Goal: Task Accomplishment & Management: Complete application form

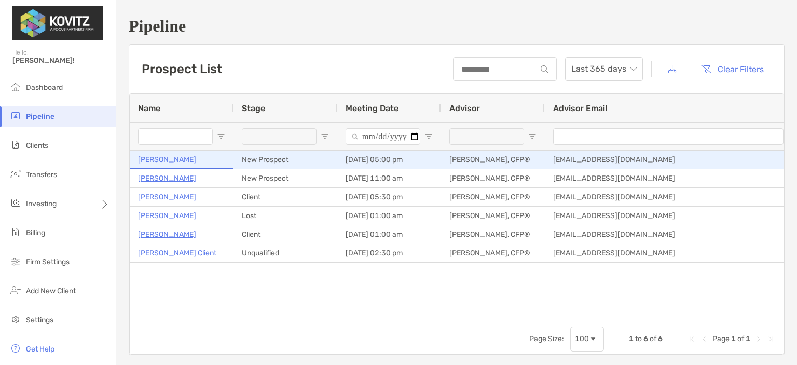
click at [164, 159] on p "[PERSON_NAME]" at bounding box center [167, 159] width 58 height 13
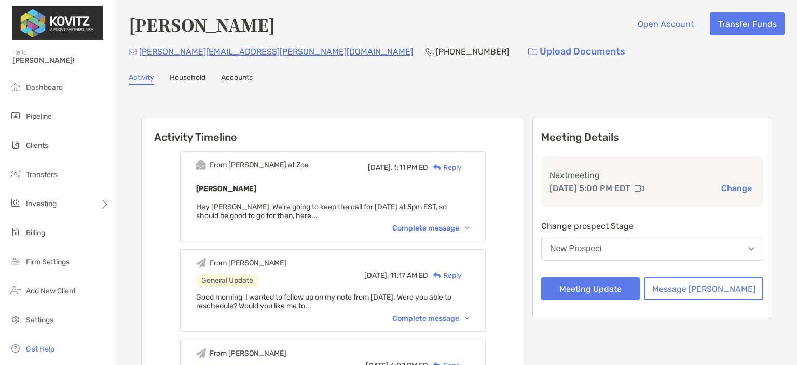
drag, startPoint x: 0, startPoint y: 0, endPoint x: 172, endPoint y: 95, distance: 196.8
click at [156, 112] on div "Activity Timeline From Paul at Zoe Today, 1:11 PM ED Reply Robert Kohlmann Hey …" at bounding box center [456, 345] width 631 height 476
drag, startPoint x: 209, startPoint y: 52, endPoint x: 142, endPoint y: 95, distance: 79.8
click at [142, 95] on div "Activity Timeline From Paul at Zoe Today, 1:11 PM ED Reply Robert Kohlmann Hey …" at bounding box center [457, 345] width 656 height 501
drag, startPoint x: 219, startPoint y: 55, endPoint x: 136, endPoint y: 64, distance: 83.5
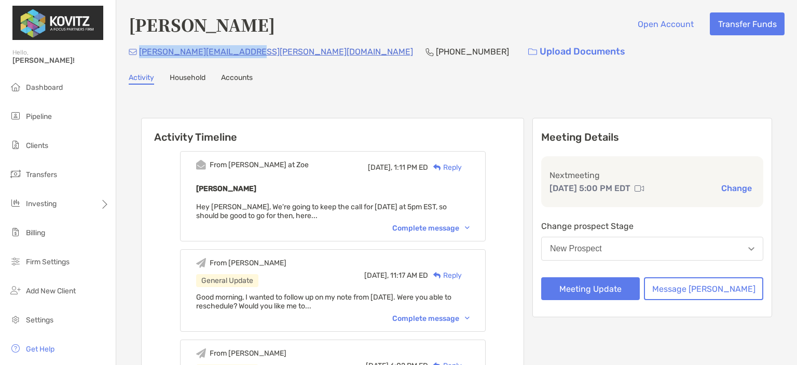
click at [136, 64] on div "Robert Kohlmann Open Account Transfer Funds kohlmann.robert@gmail.com (714) 396…" at bounding box center [456, 304] width 681 height 609
copy p "kohlmann.robert@gmail.com"
click at [331, 50] on div "kohlmann.robert@gmail.com (714) 396-7550 Upload Documents" at bounding box center [457, 51] width 656 height 22
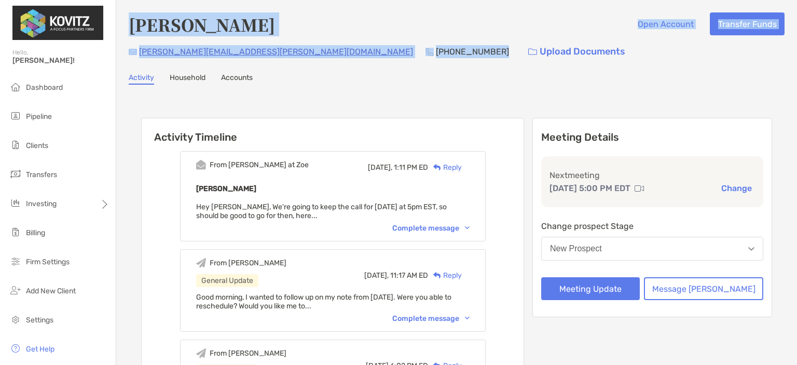
drag, startPoint x: 332, startPoint y: 50, endPoint x: 133, endPoint y: 29, distance: 200.4
click at [133, 29] on div "Robert Kohlmann Open Account Transfer Funds kohlmann.robert@gmail.com (714) 396…" at bounding box center [457, 37] width 656 height 50
copy div "Robert Kohlmann Open Account Transfer Funds kohlmann.robert@gmail.com (714) 396…"
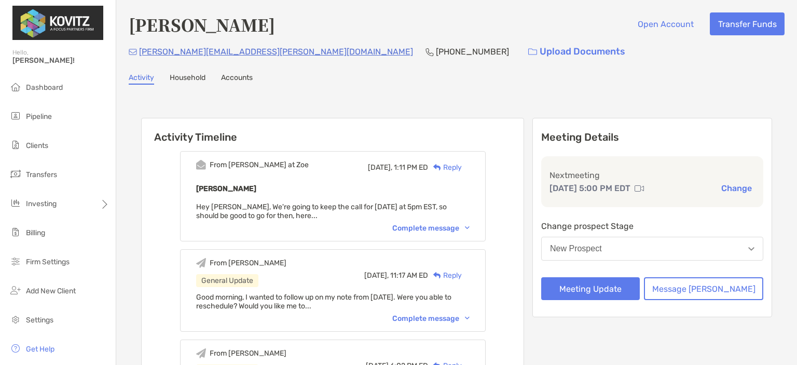
click at [432, 225] on div "Complete message" at bounding box center [430, 228] width 77 height 9
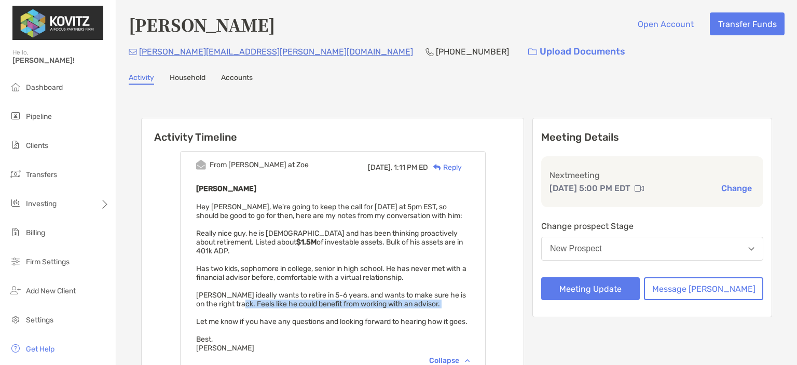
drag, startPoint x: 261, startPoint y: 294, endPoint x: 273, endPoint y: 305, distance: 15.8
click at [273, 305] on div "Robert Kohlmann Hey Ryan, We're going to keep the call for tomorrow at 5pm EST,…" at bounding box center [333, 267] width 274 height 170
click at [277, 310] on span "Hey Ryan, We're going to keep the call for tomorrow at 5pm EST, so should be go…" at bounding box center [331, 277] width 271 height 150
click at [282, 311] on span "Hey Ryan, We're going to keep the call for tomorrow at 5pm EST, so should be go…" at bounding box center [331, 277] width 271 height 150
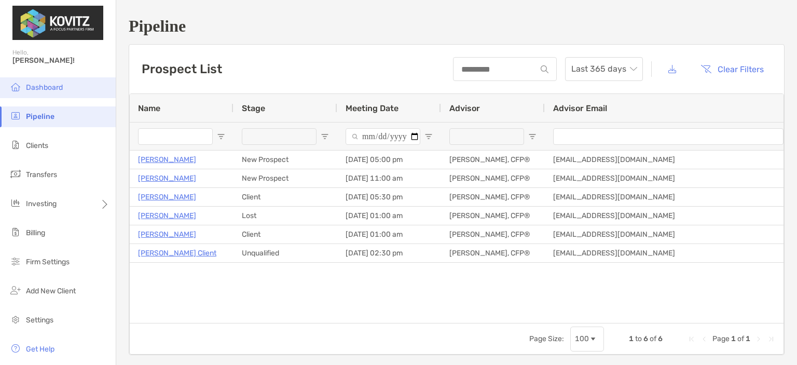
click at [47, 91] on span "Dashboard" at bounding box center [44, 87] width 37 height 9
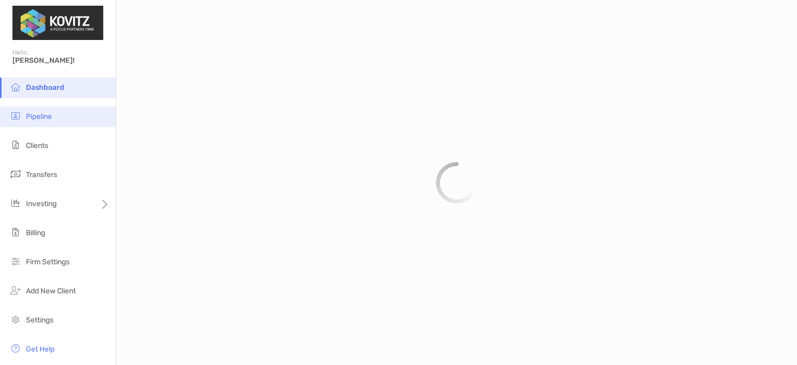
click at [48, 110] on li "Pipeline" at bounding box center [58, 116] width 116 height 21
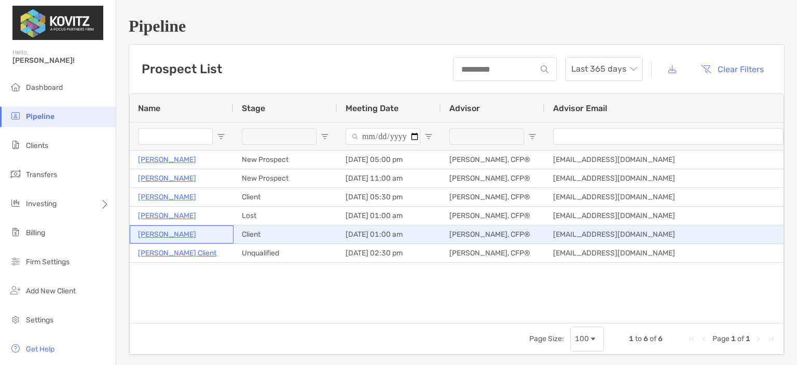
click at [166, 239] on p "[PERSON_NAME]" at bounding box center [167, 234] width 58 height 13
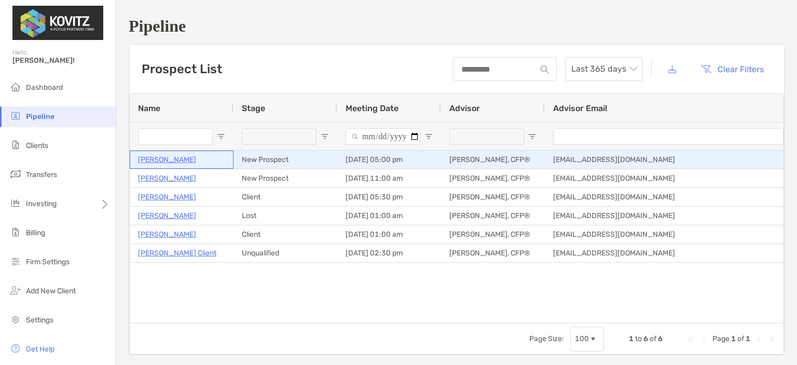
click at [175, 161] on p "[PERSON_NAME]" at bounding box center [167, 159] width 58 height 13
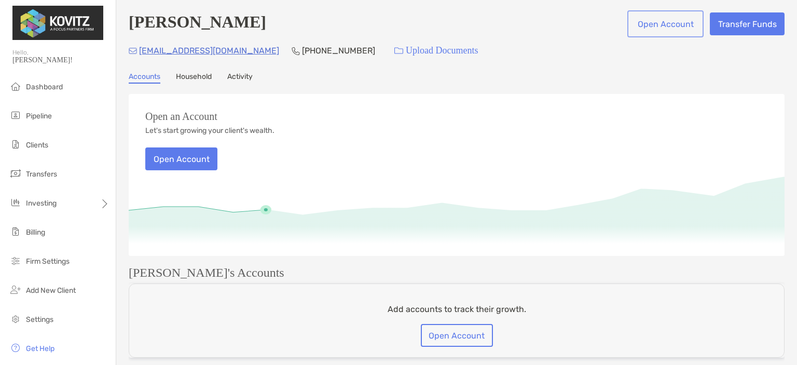
click at [669, 20] on button "Open Account" at bounding box center [666, 23] width 72 height 23
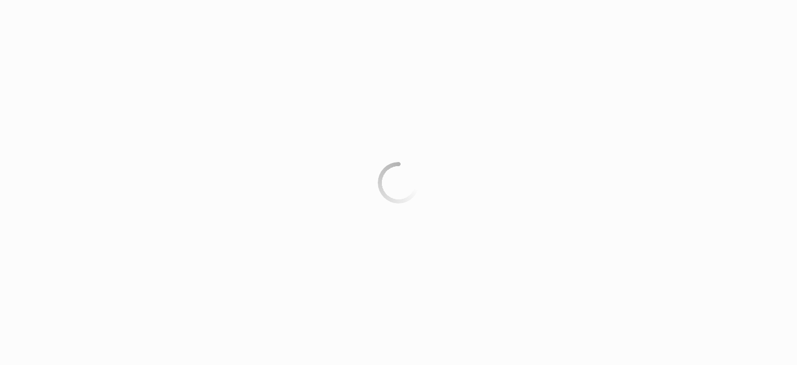
drag, startPoint x: 669, startPoint y: 20, endPoint x: 660, endPoint y: 20, distance: 8.3
click at [666, 20] on div at bounding box center [398, 182] width 797 height 365
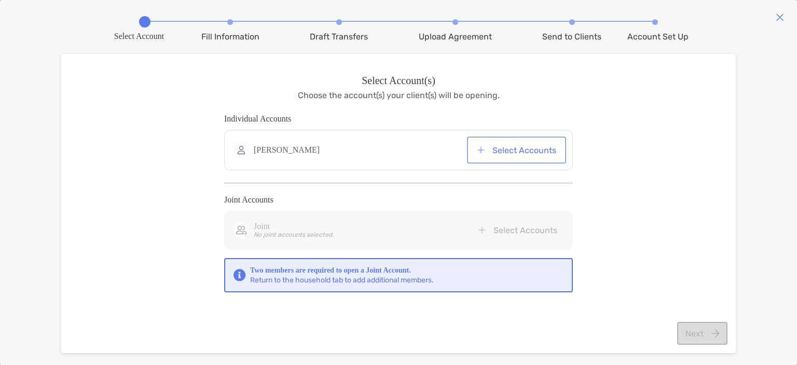
click at [518, 151] on button "Select Accounts" at bounding box center [516, 150] width 95 height 23
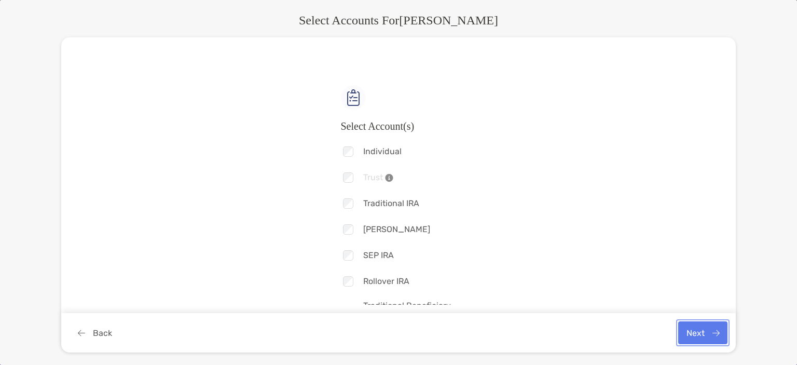
click at [697, 338] on button "Next" at bounding box center [702, 332] width 49 height 23
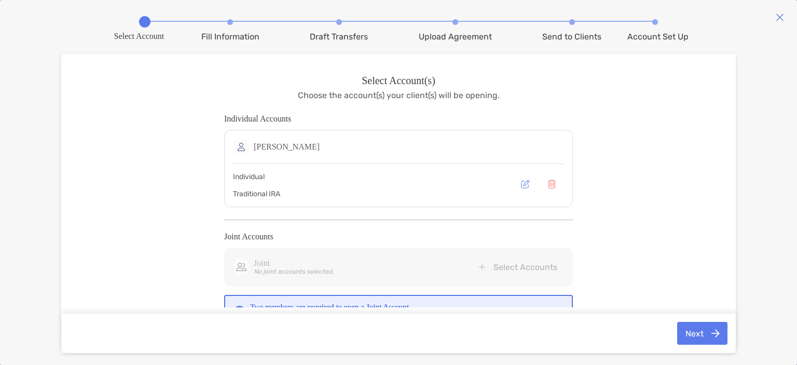
scroll to position [21, 0]
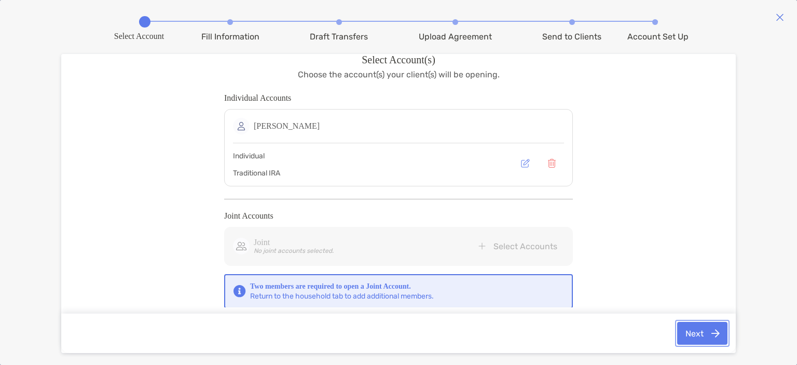
click at [716, 334] on button "Next" at bounding box center [702, 333] width 50 height 23
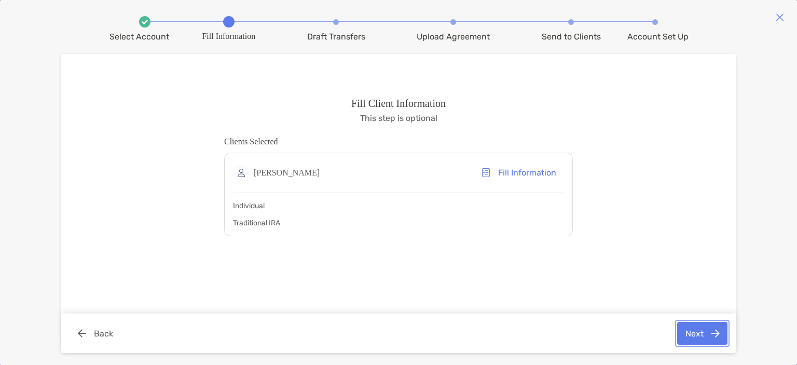
scroll to position [0, 0]
click at [525, 174] on button "Fill Information" at bounding box center [518, 172] width 91 height 23
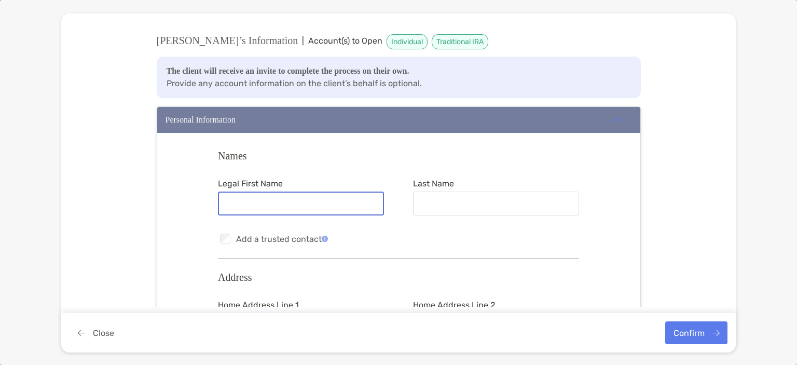
click at [288, 208] on input "Legal First Name" at bounding box center [301, 203] width 164 height 9
type input "*"
drag, startPoint x: 288, startPoint y: 207, endPoint x: 295, endPoint y: 205, distance: 7.1
click at [292, 206] on input "*********" at bounding box center [301, 203] width 164 height 9
type input "********"
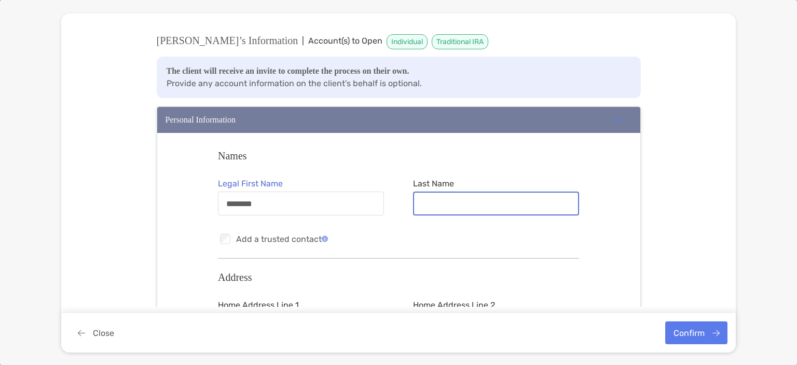
click at [415, 201] on input "Last Name" at bounding box center [496, 203] width 164 height 9
type input "*******"
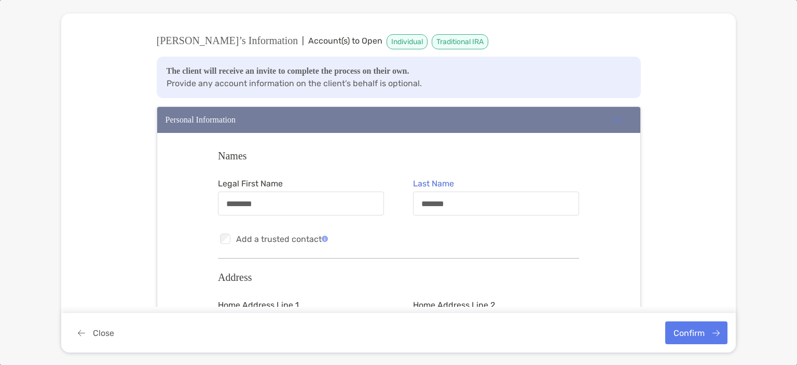
scroll to position [154, 0]
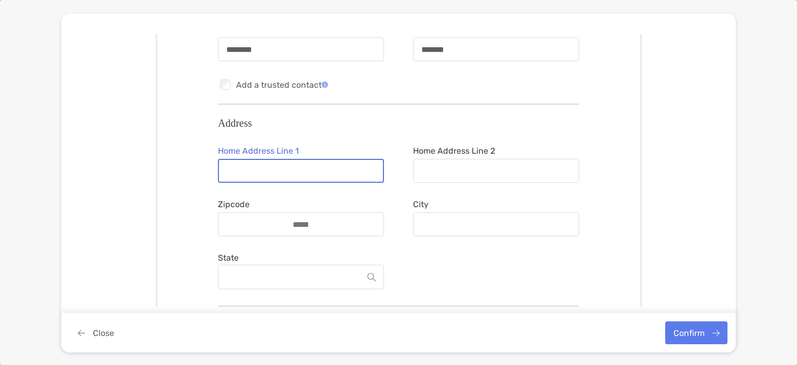
paste input "**********"
drag, startPoint x: 306, startPoint y: 169, endPoint x: 355, endPoint y: 170, distance: 49.3
type input "**********"
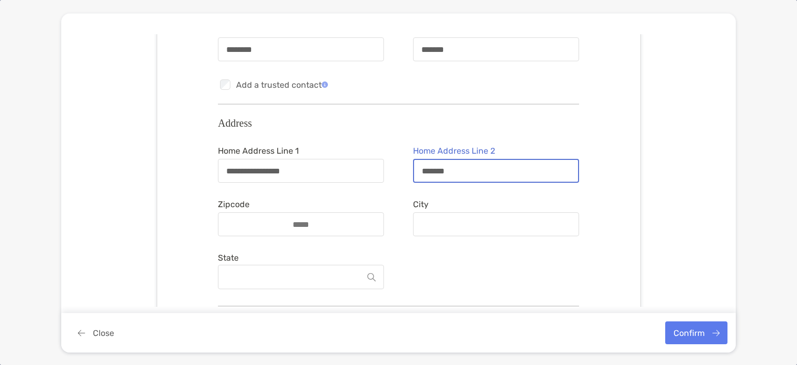
type input "*******"
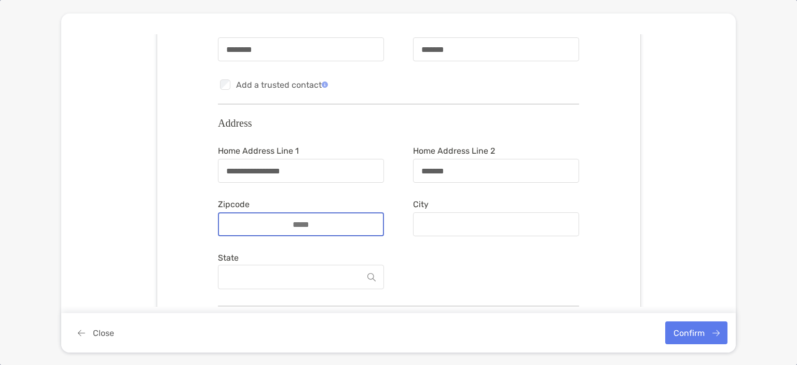
drag, startPoint x: 287, startPoint y: 222, endPoint x: 282, endPoint y: 227, distance: 6.3
click at [287, 222] on input "Zipcode" at bounding box center [301, 224] width 83 height 9
type input "*****"
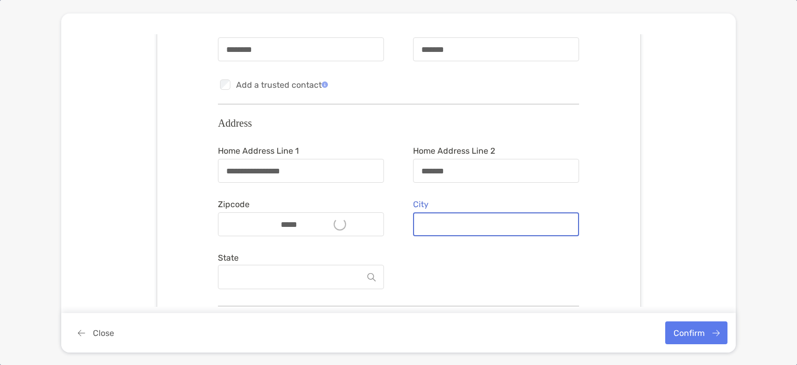
type input "*******"
type input "*"
type input "**********"
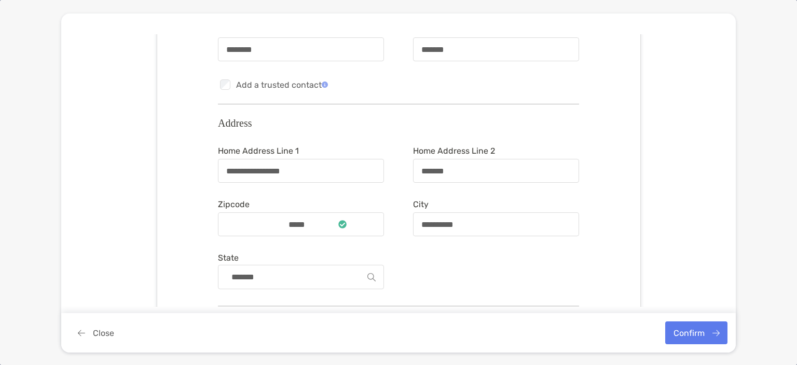
click at [195, 233] on div "**********" at bounding box center [398, 198] width 483 height 439
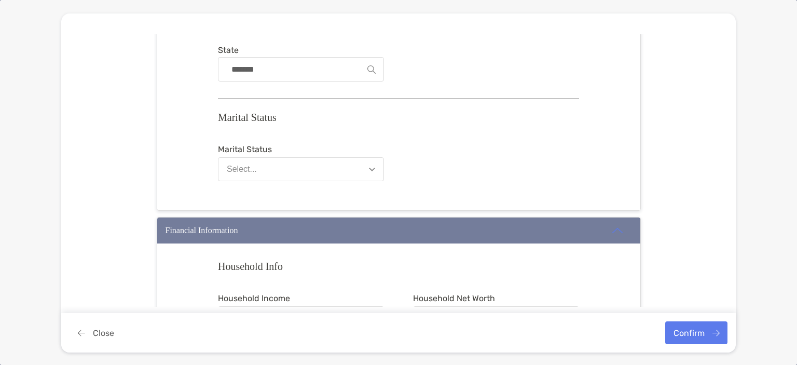
scroll to position [466, 0]
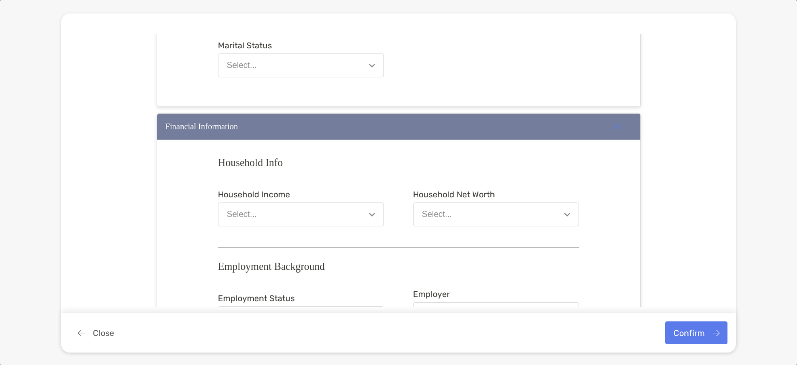
click at [312, 209] on button "Select..." at bounding box center [301, 214] width 166 height 24
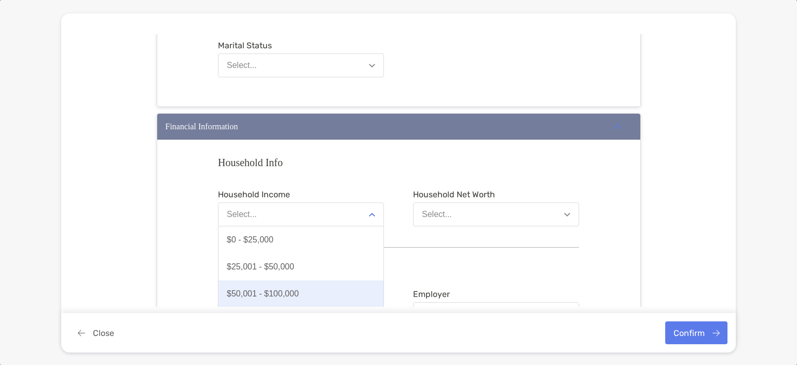
click at [293, 291] on div "$50,001 - $100,000" at bounding box center [263, 293] width 72 height 9
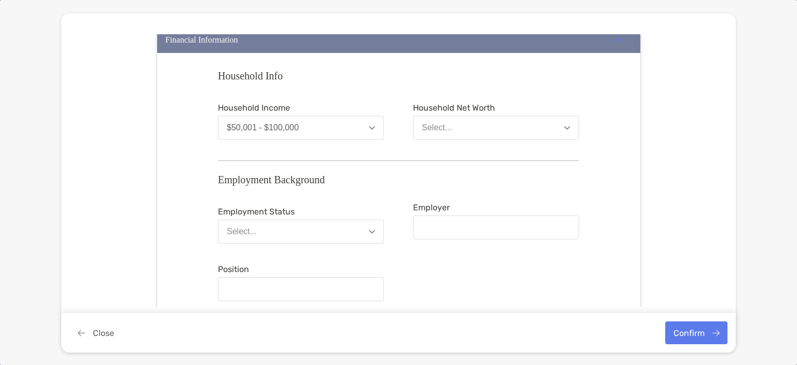
scroll to position [569, 0]
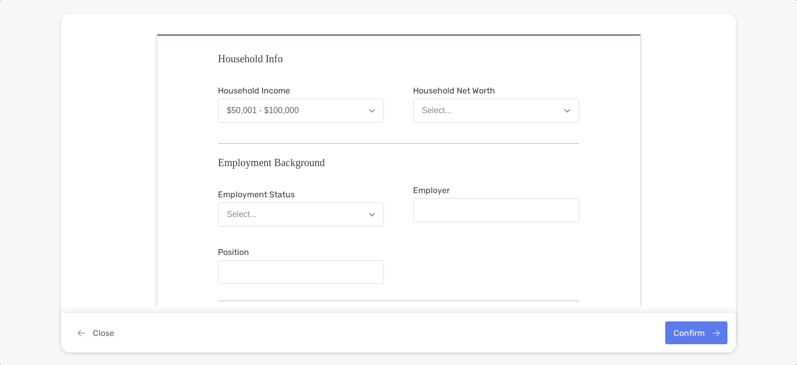
click at [264, 98] on div "Household Income $50,001 - $100,000" at bounding box center [301, 104] width 166 height 37
click at [247, 100] on button "$50,001 - $100,000" at bounding box center [301, 111] width 166 height 24
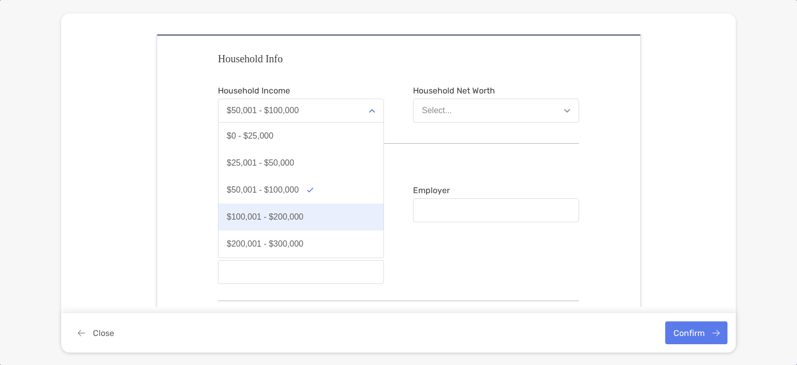
click at [255, 207] on button "$100,001 - $200,000" at bounding box center [301, 216] width 165 height 27
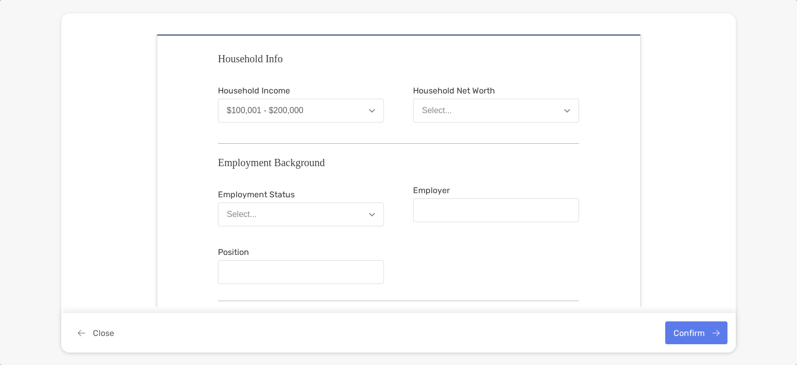
click at [417, 123] on div "Household Net Worth Select..." at bounding box center [496, 103] width 166 height 45
click at [430, 107] on div "Select..." at bounding box center [437, 110] width 30 height 9
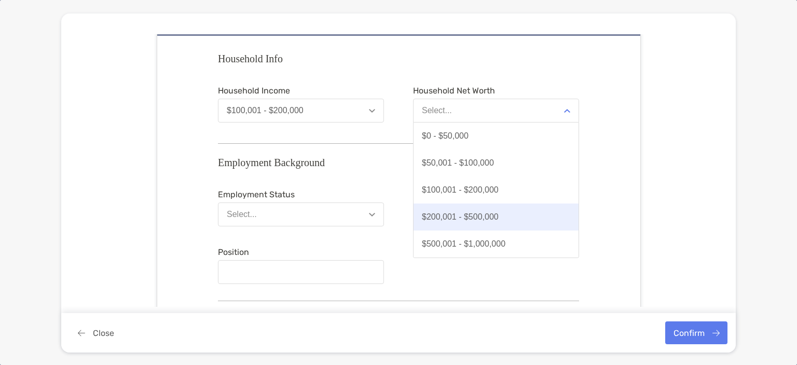
click at [454, 219] on div "$200,001 - $500,000" at bounding box center [460, 216] width 77 height 9
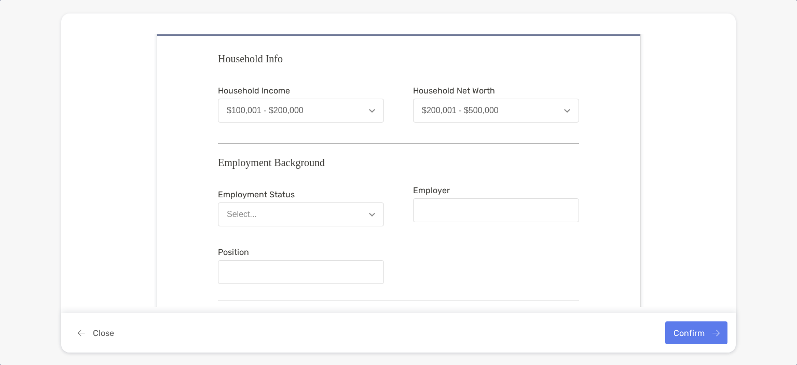
click at [285, 222] on button "Select..." at bounding box center [301, 214] width 166 height 24
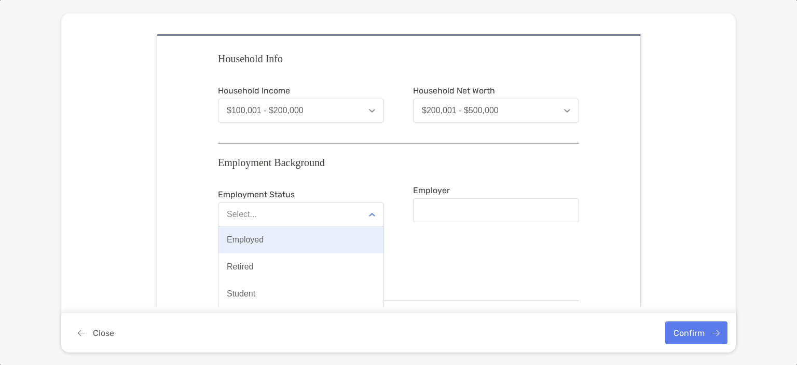
click at [277, 243] on button "Employed" at bounding box center [301, 239] width 165 height 27
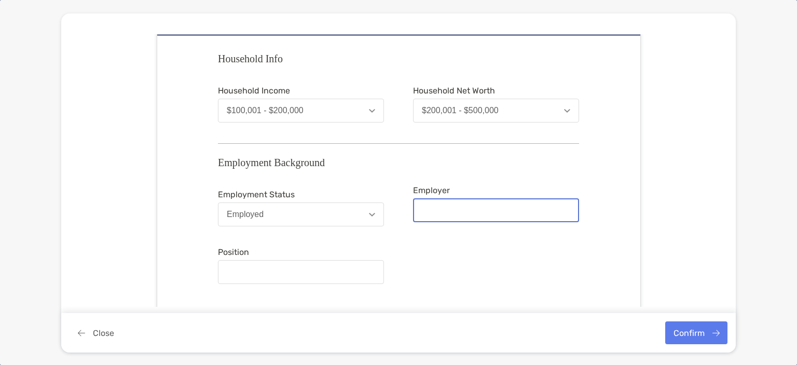
click at [434, 209] on input "Employer" at bounding box center [496, 210] width 164 height 9
type input "******"
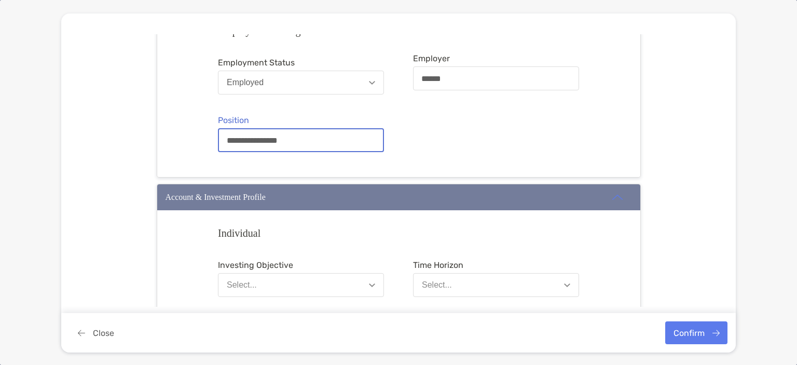
scroll to position [777, 0]
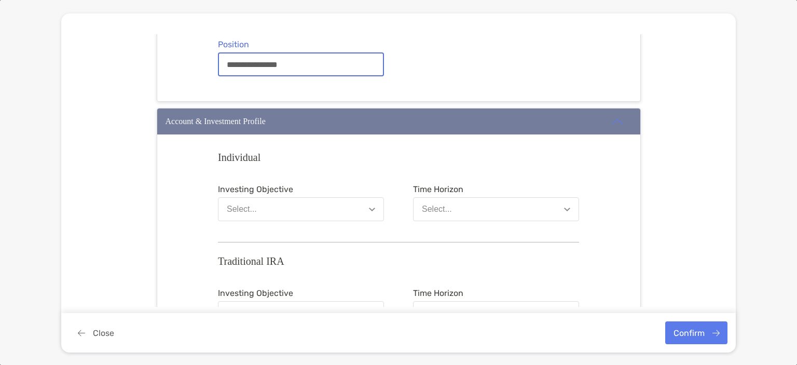
type input "**********"
click at [293, 206] on button "Select..." at bounding box center [301, 209] width 166 height 24
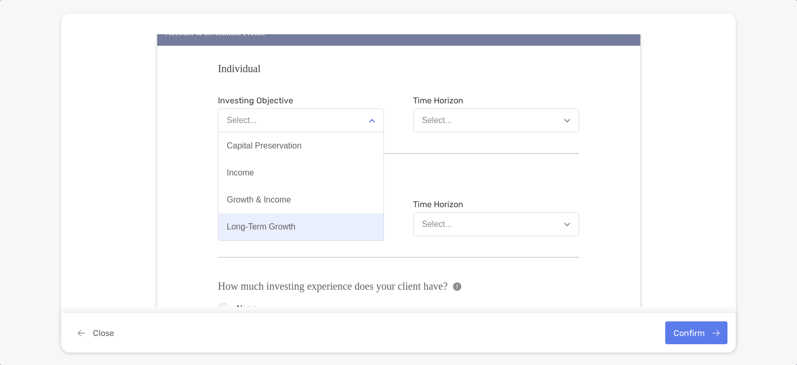
scroll to position [881, 0]
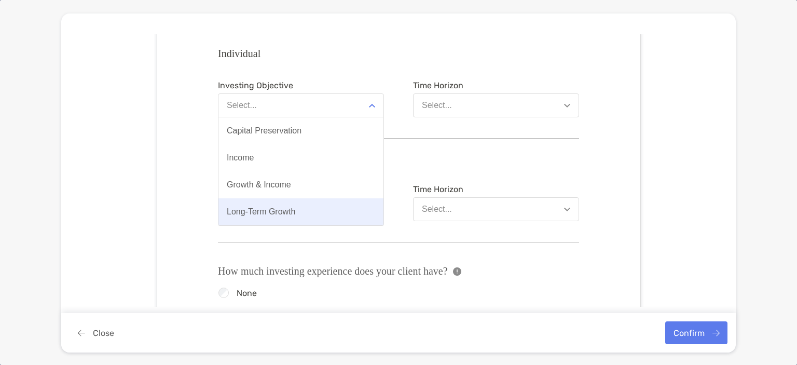
click at [270, 212] on div "Long-Term Growth" at bounding box center [261, 211] width 69 height 9
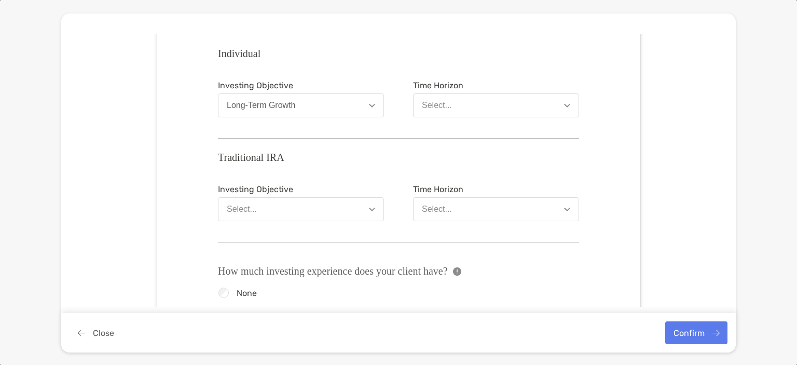
click at [431, 111] on button "Select..." at bounding box center [496, 105] width 166 height 24
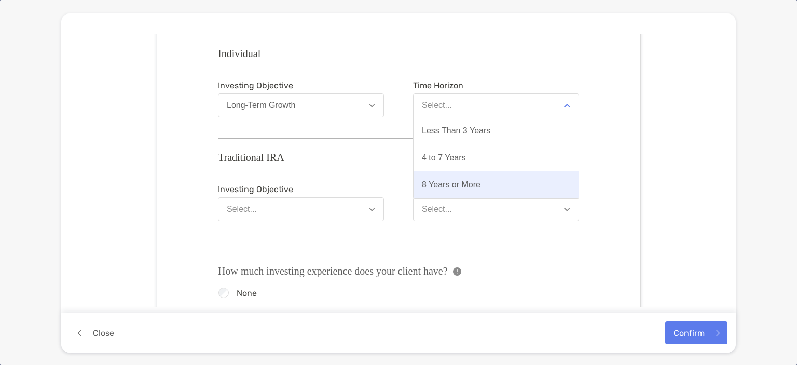
click at [440, 184] on div "8 Years or More" at bounding box center [451, 184] width 59 height 9
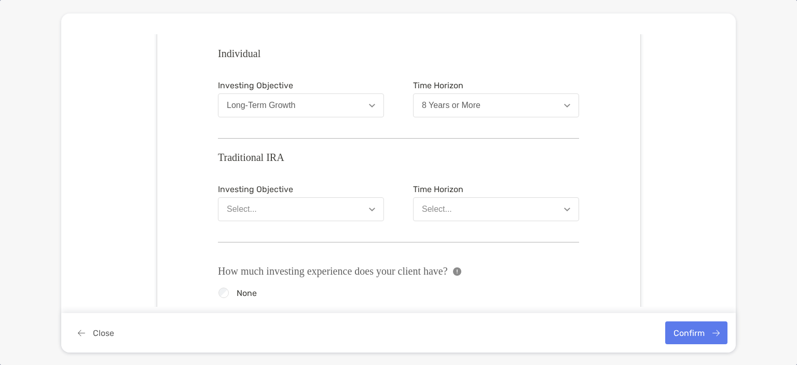
click at [309, 210] on button "Select..." at bounding box center [301, 209] width 166 height 24
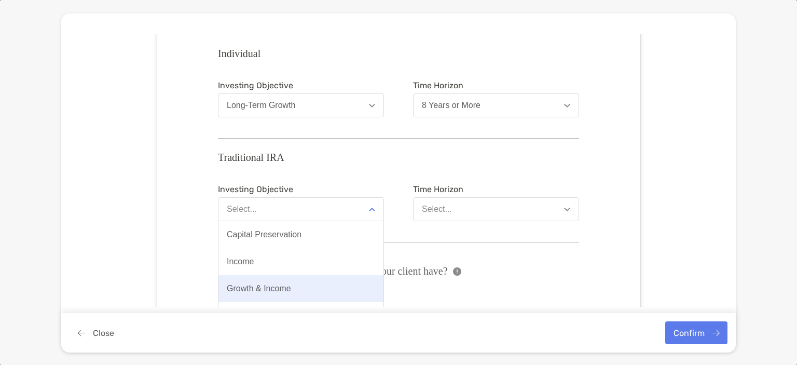
click at [256, 289] on div "Growth & Income" at bounding box center [259, 288] width 64 height 9
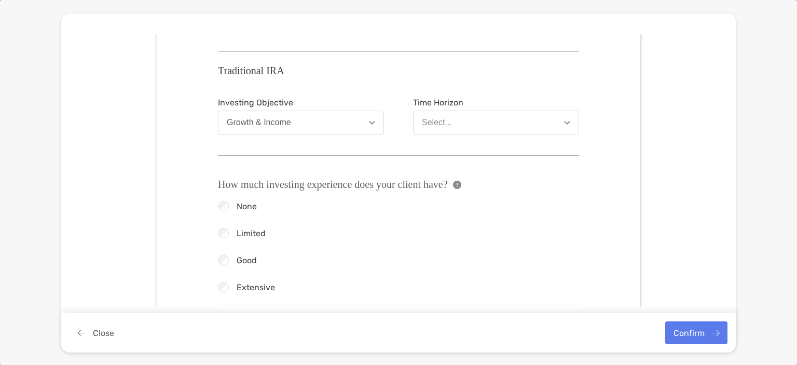
scroll to position [985, 0]
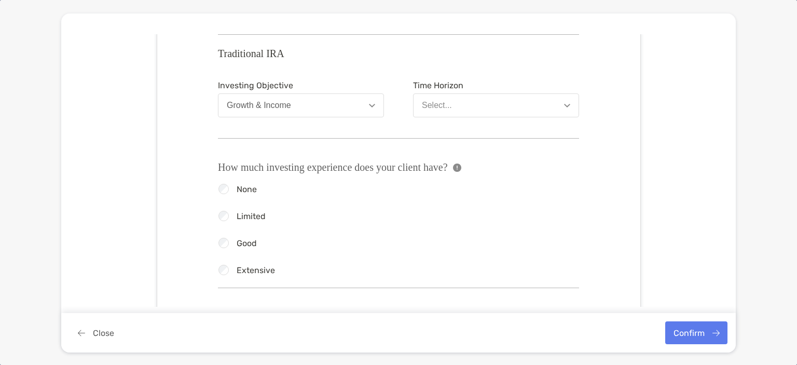
click at [279, 109] on div "Growth & Income" at bounding box center [259, 105] width 64 height 9
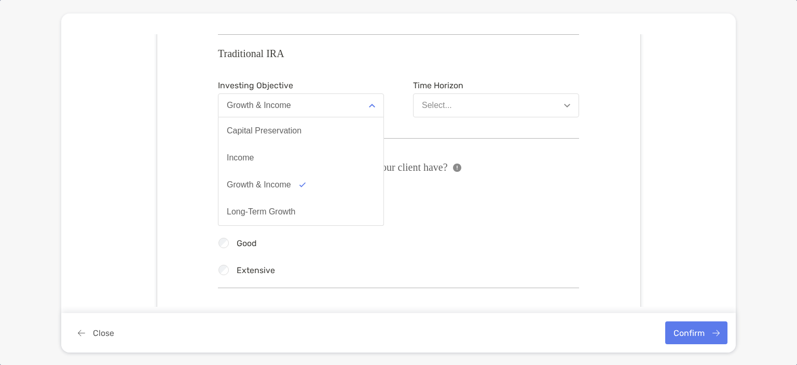
drag, startPoint x: 254, startPoint y: 220, endPoint x: 260, endPoint y: 217, distance: 6.3
click at [255, 219] on button "Long-Term Growth" at bounding box center [301, 211] width 165 height 27
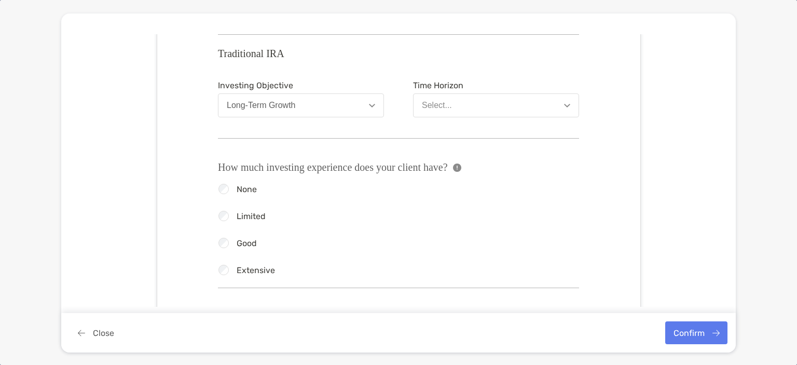
click at [455, 88] on span "Time Horizon" at bounding box center [496, 85] width 166 height 10
click at [451, 107] on button "Select..." at bounding box center [496, 105] width 166 height 24
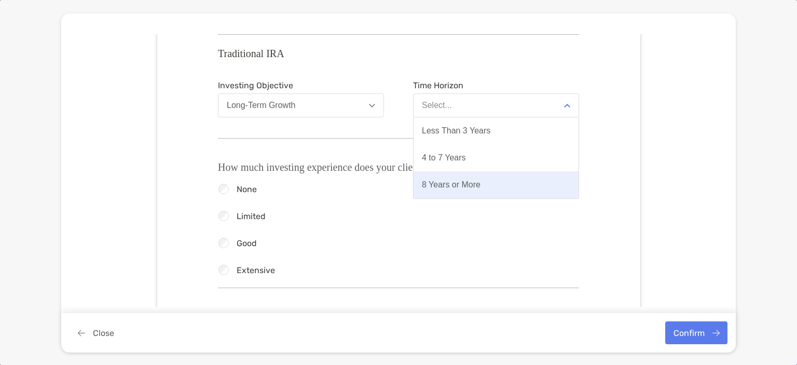
click at [436, 182] on div "8 Years or More" at bounding box center [451, 184] width 59 height 9
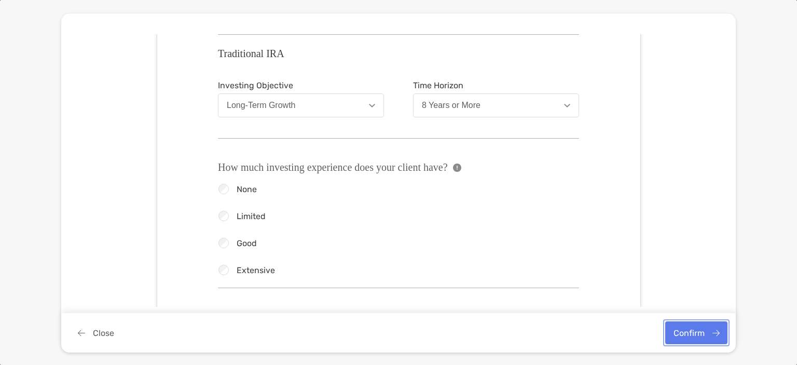
click at [693, 334] on button "Confirm" at bounding box center [696, 332] width 62 height 23
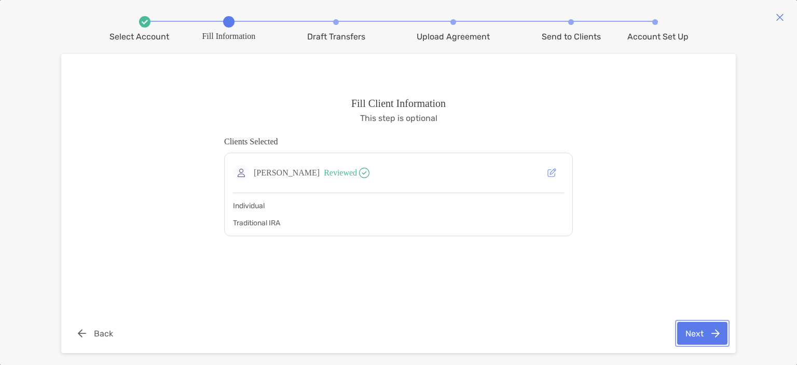
click at [699, 338] on button "Next" at bounding box center [702, 333] width 50 height 23
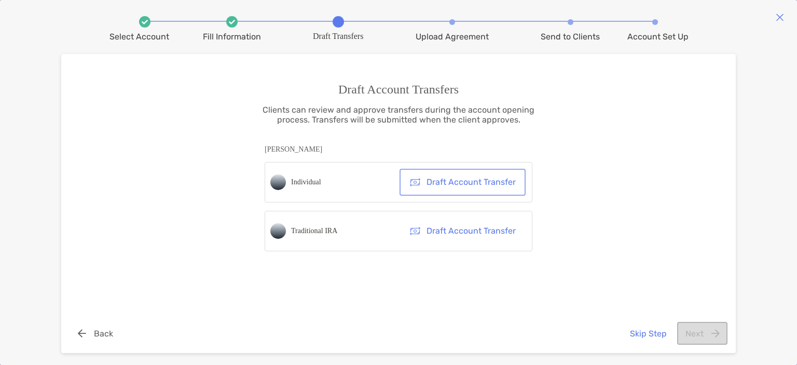
click at [451, 185] on button "Draft Account Transfer" at bounding box center [463, 182] width 122 height 23
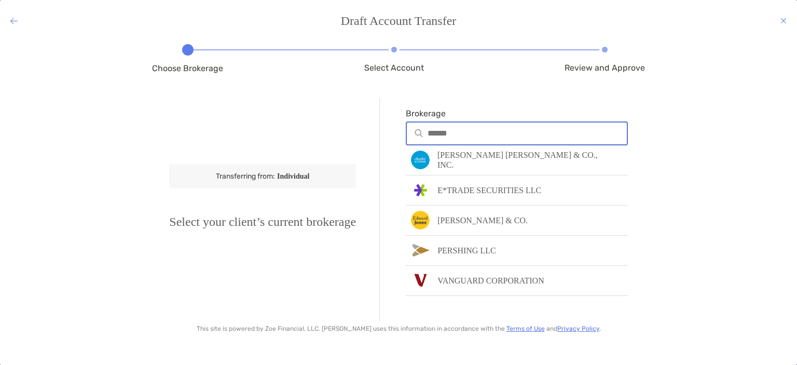
click at [455, 137] on input "Brokerage" at bounding box center [527, 133] width 199 height 9
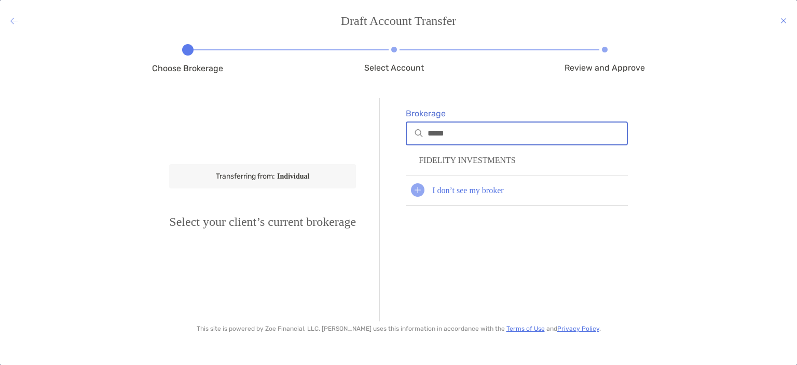
type input "*****"
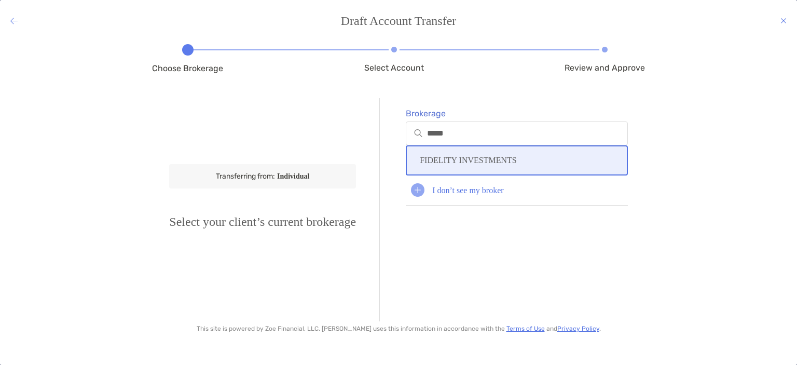
click at [522, 154] on div "FIDELITY INVESTMENTS" at bounding box center [517, 160] width 222 height 30
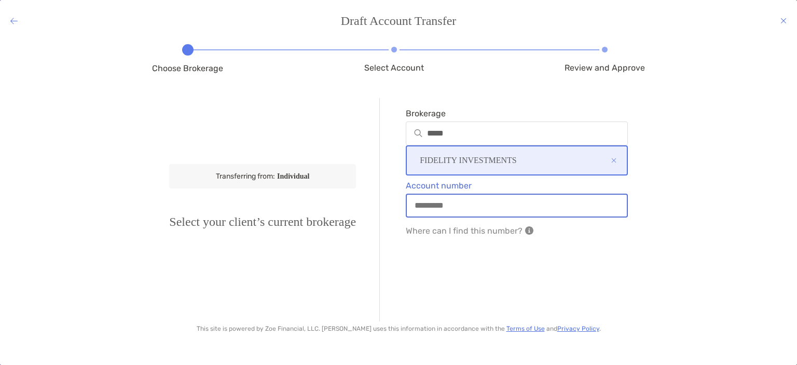
click at [494, 201] on input "Account number" at bounding box center [517, 205] width 220 height 9
click at [464, 205] on input "Account number" at bounding box center [517, 205] width 220 height 9
paste input "**********"
type input "**********"
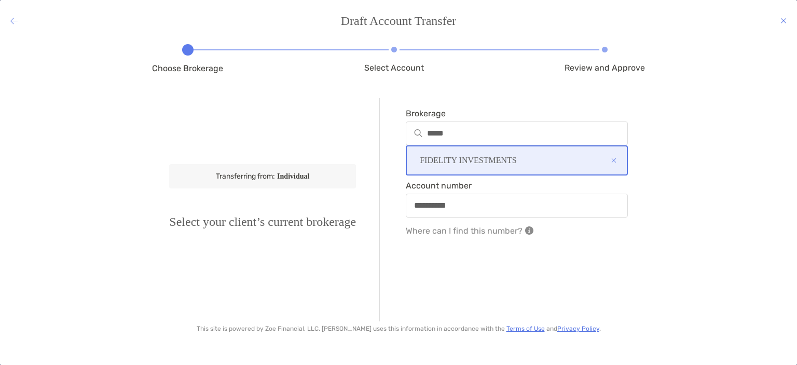
click at [446, 252] on div "**********" at bounding box center [503, 209] width 249 height 223
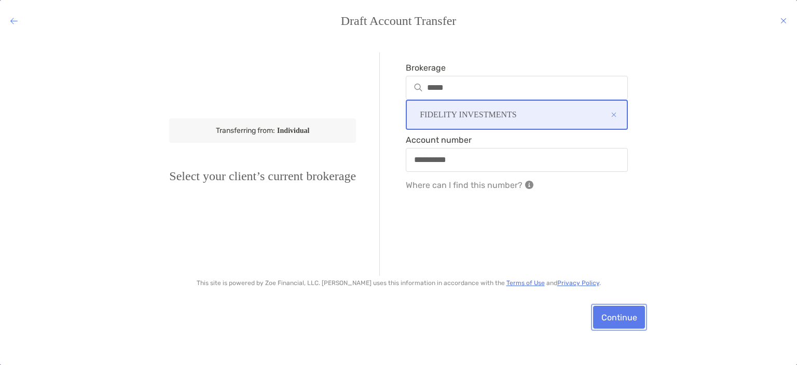
click at [604, 318] on button "Continue" at bounding box center [619, 317] width 52 height 23
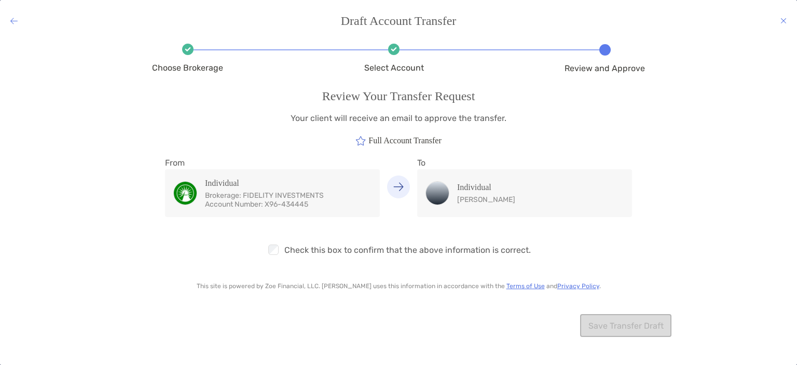
scroll to position [0, 0]
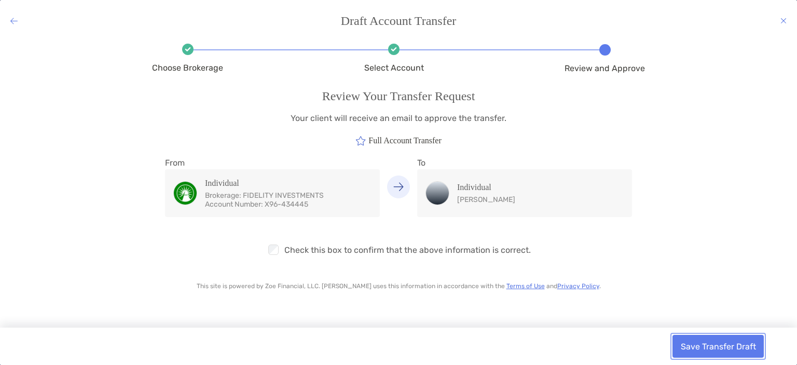
click at [723, 346] on button "Save Transfer Draft" at bounding box center [718, 346] width 91 height 23
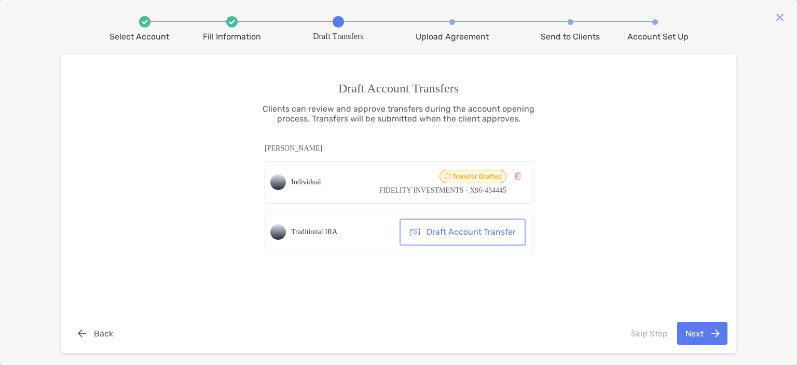
click at [463, 239] on button "Draft Account Transfer" at bounding box center [463, 232] width 122 height 23
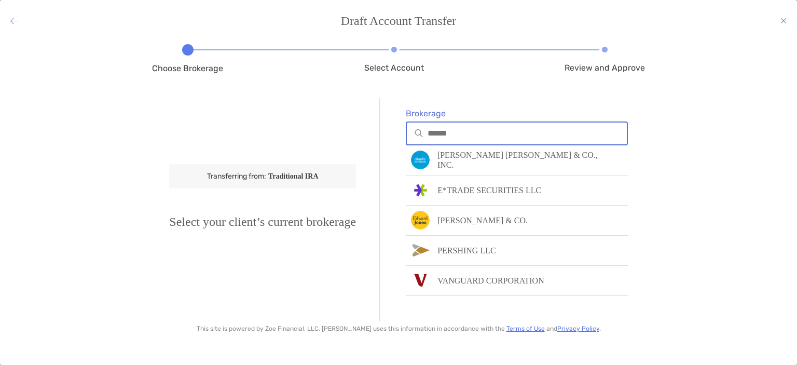
click at [469, 137] on input "Brokerage" at bounding box center [527, 133] width 199 height 9
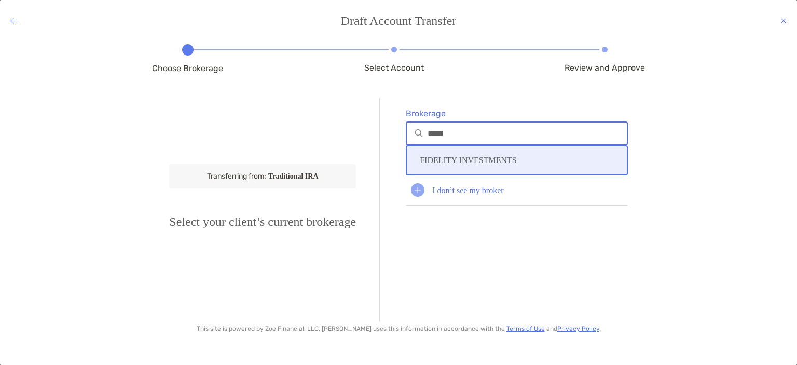
type input "*****"
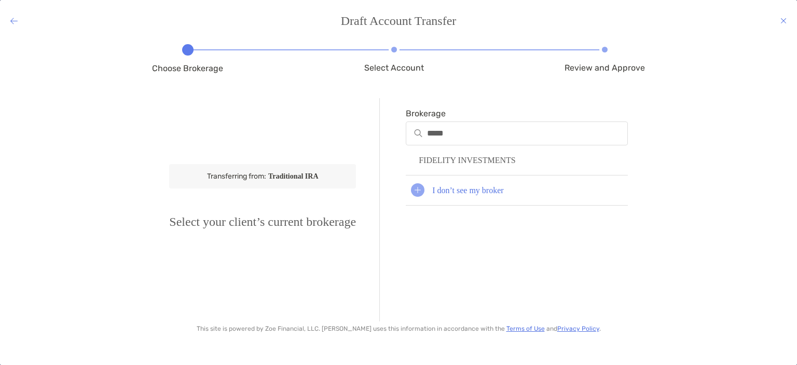
click at [491, 145] on div "FIDELITY INVESTMENTS" at bounding box center [517, 160] width 222 height 30
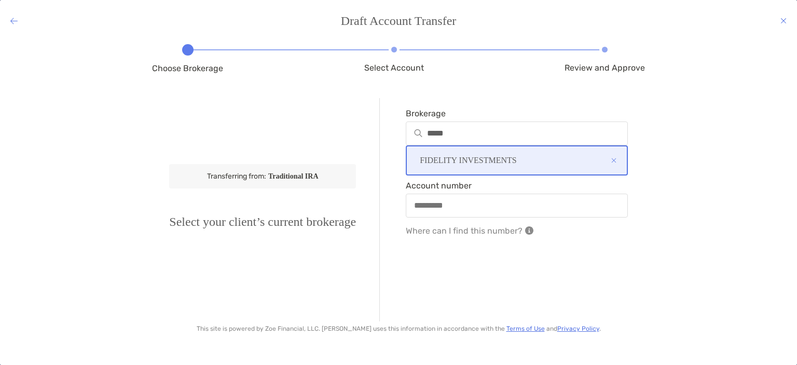
click at [467, 218] on div "Where can I find this number?" at bounding box center [517, 230] width 222 height 26
click at [466, 209] on input "Account number" at bounding box center [517, 205] width 220 height 9
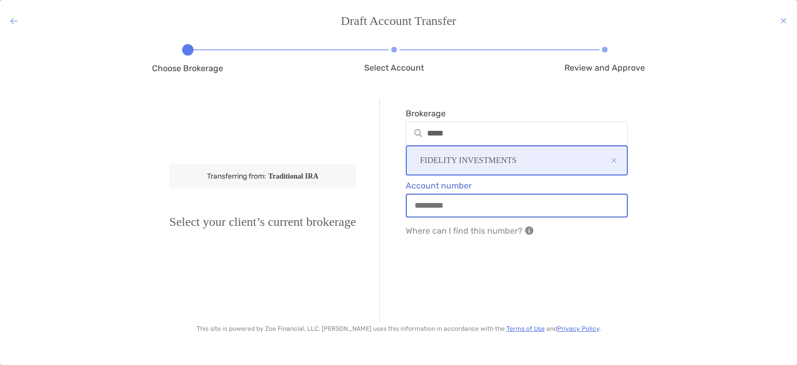
paste input "**********"
type input "**********"
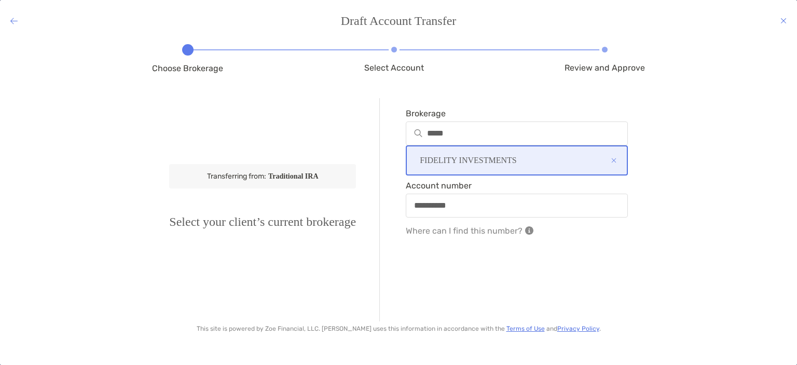
click at [699, 202] on div "**********" at bounding box center [398, 193] width 797 height 311
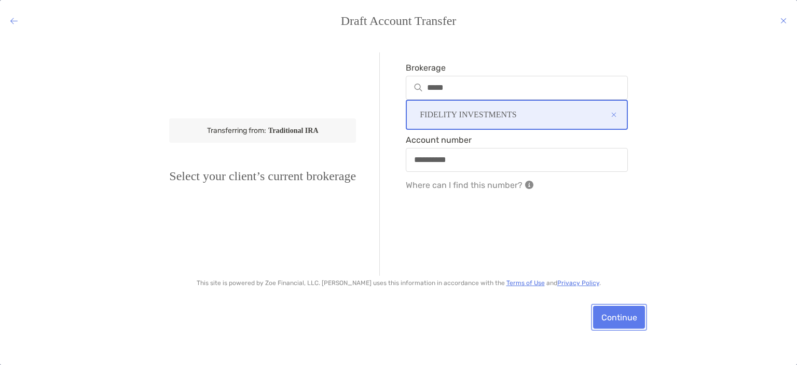
click at [612, 316] on button "Continue" at bounding box center [619, 317] width 52 height 23
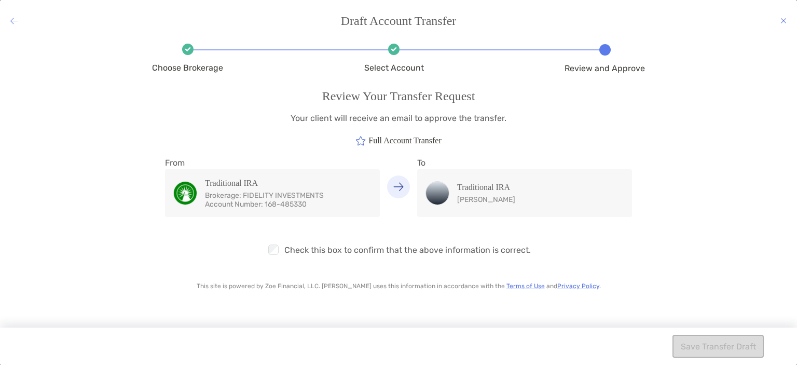
scroll to position [0, 0]
click at [650, 221] on div "Choose Brokerage Select Account Review and Approve Review Your Transfer Request…" at bounding box center [398, 193] width 797 height 311
click at [706, 351] on button "Save Transfer Draft" at bounding box center [718, 346] width 91 height 23
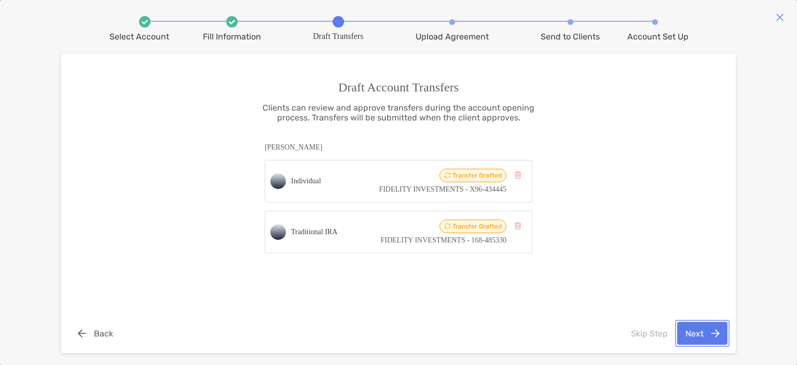
click at [704, 342] on button "Next" at bounding box center [702, 333] width 50 height 23
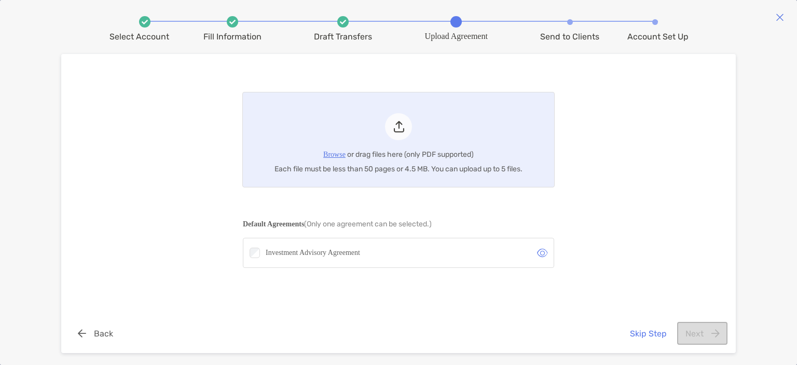
scroll to position [47, 0]
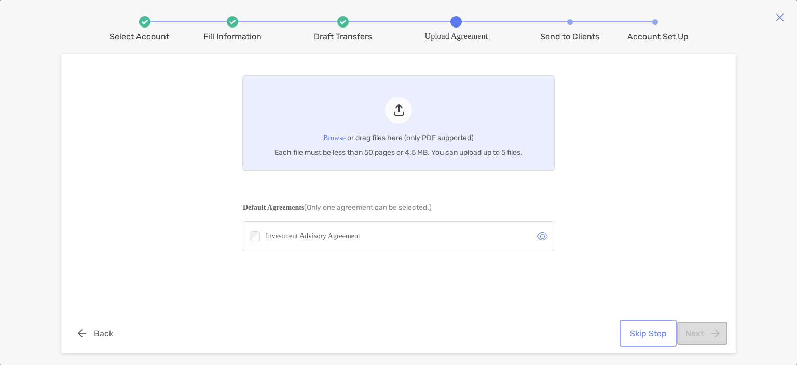
click at [650, 337] on button "Skip Step" at bounding box center [648, 333] width 53 height 23
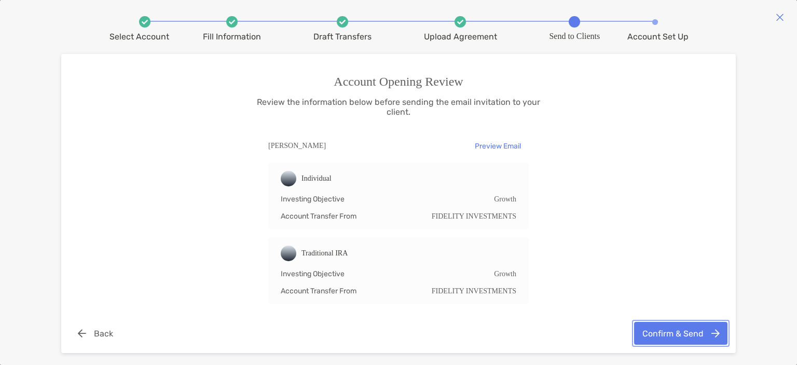
click at [684, 332] on button "Confirm & Send" at bounding box center [680, 333] width 93 height 23
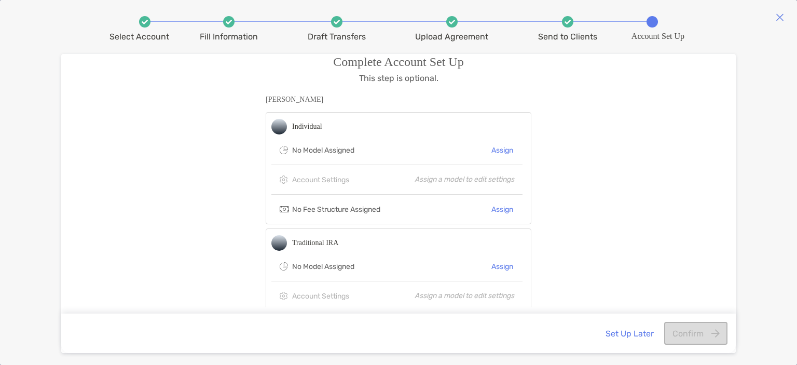
scroll to position [53, 0]
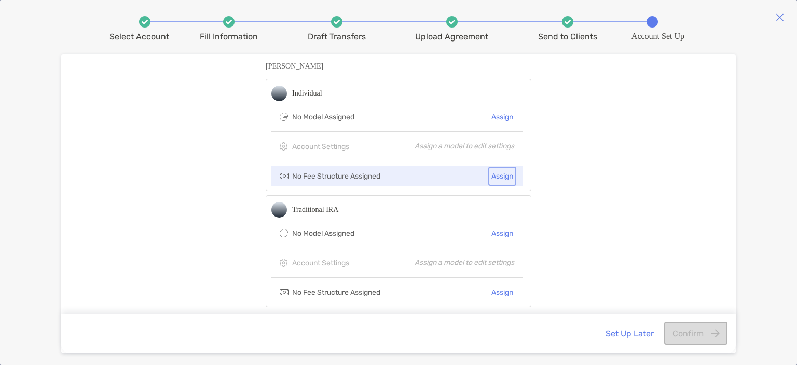
click at [505, 175] on button "Assign" at bounding box center [503, 176] width 24 height 15
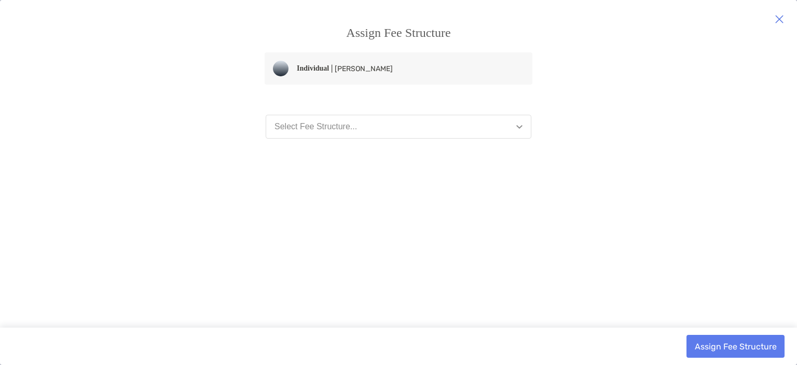
click at [374, 126] on button "Select Fee Structure..." at bounding box center [399, 127] width 266 height 24
click at [520, 130] on button "Select Fee Structure..." at bounding box center [399, 127] width 266 height 24
click at [521, 127] on img "button" at bounding box center [519, 127] width 6 height 4
click at [518, 125] on button "Select Fee Structure..." at bounding box center [399, 127] width 266 height 24
click at [488, 106] on div "Assign Fee Structure Individual | Margaret Pennell Select Fee Structure... Assi…" at bounding box center [398, 182] width 797 height 365
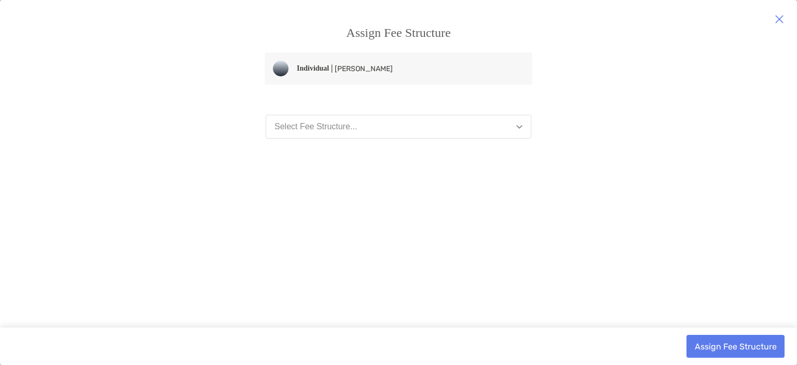
click at [519, 99] on div "Assign Fee Structure Individual | Margaret Pennell Select Fee Structure... Assi…" at bounding box center [398, 182] width 797 height 365
click at [514, 122] on button "Select Fee Structure..." at bounding box center [399, 127] width 266 height 24
click at [779, 19] on icon "button" at bounding box center [779, 19] width 9 height 12
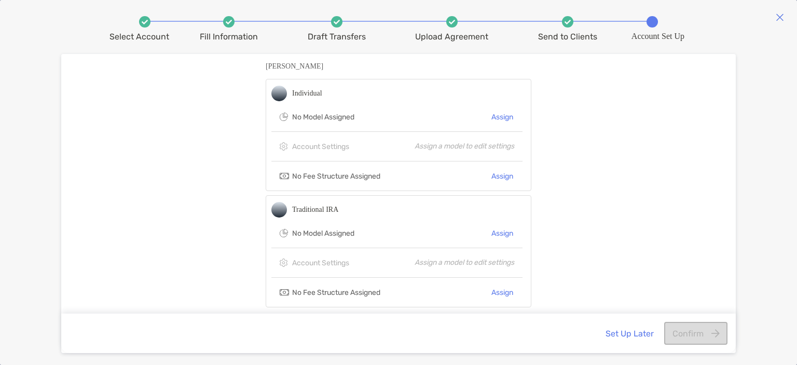
click at [782, 18] on img at bounding box center [780, 17] width 8 height 8
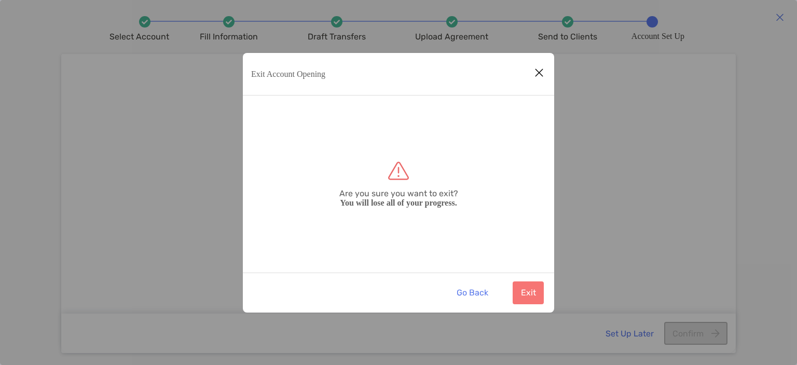
click at [535, 70] on icon "Close modal" at bounding box center [539, 72] width 9 height 12
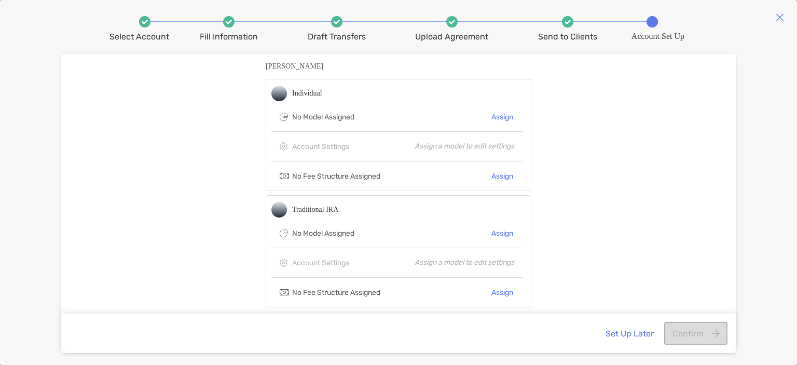
click at [752, 232] on div "Select Account Fill Information Draft Transfers Upload Agreement Send to Client…" at bounding box center [398, 182] width 797 height 365
click at [629, 336] on button "Set Up Later" at bounding box center [629, 333] width 64 height 23
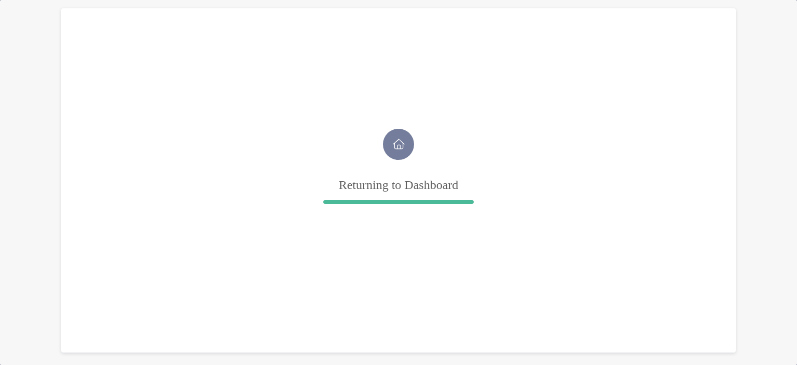
scroll to position [0, 0]
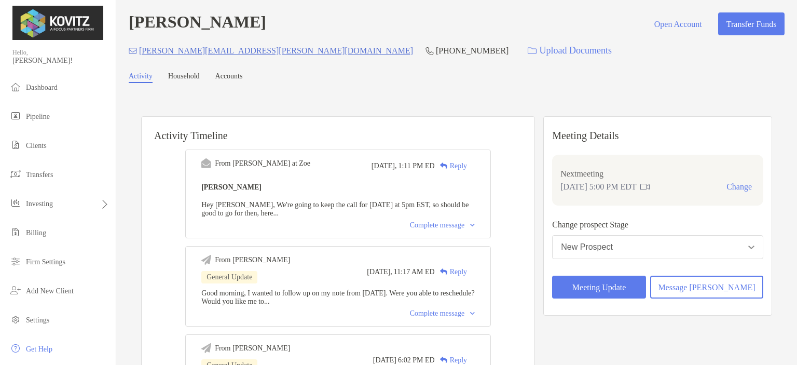
click at [466, 225] on div "Complete message" at bounding box center [442, 225] width 65 height 8
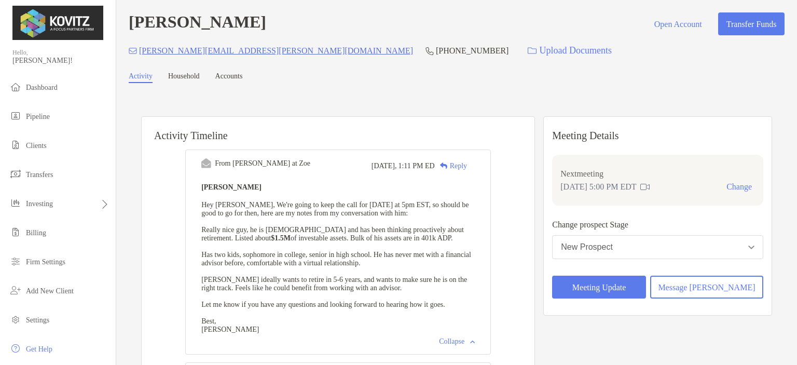
drag, startPoint x: 235, startPoint y: 315, endPoint x: 210, endPoint y: 222, distance: 96.6
click at [210, 222] on div "From [PERSON_NAME] at Zoe [DATE], 1:11 PM ED Reply [PERSON_NAME] Hey [PERSON_NA…" at bounding box center [338, 251] width 306 height 205
copy span "Really nice guy, he is [DEMOGRAPHIC_DATA] and has been thinking proactively abo…"
